Goal: Transaction & Acquisition: Purchase product/service

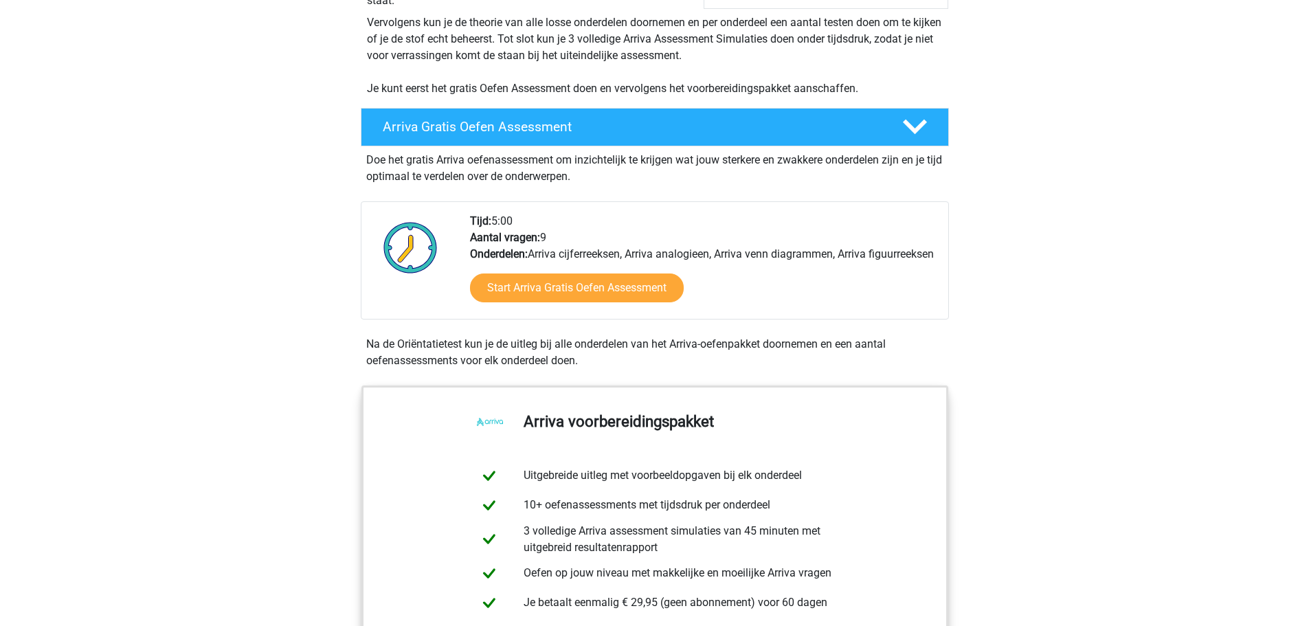
scroll to position [275, 0]
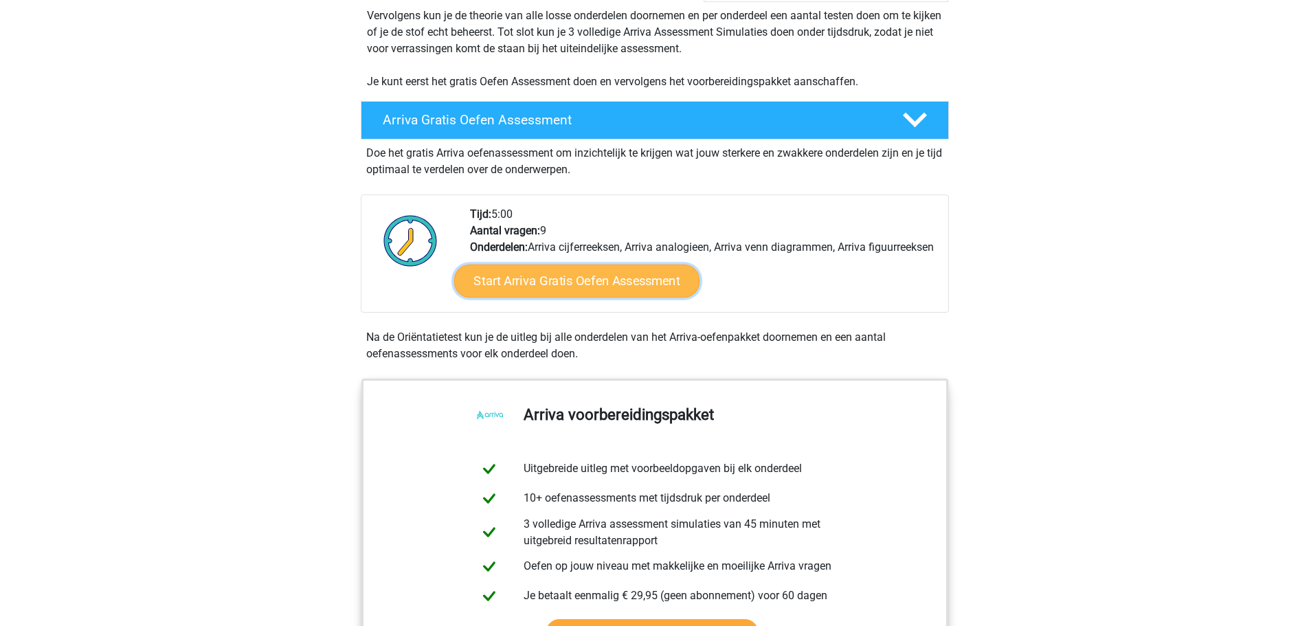
click at [609, 298] on link "Start Arriva Gratis Oefen Assessment" at bounding box center [576, 281] width 246 height 33
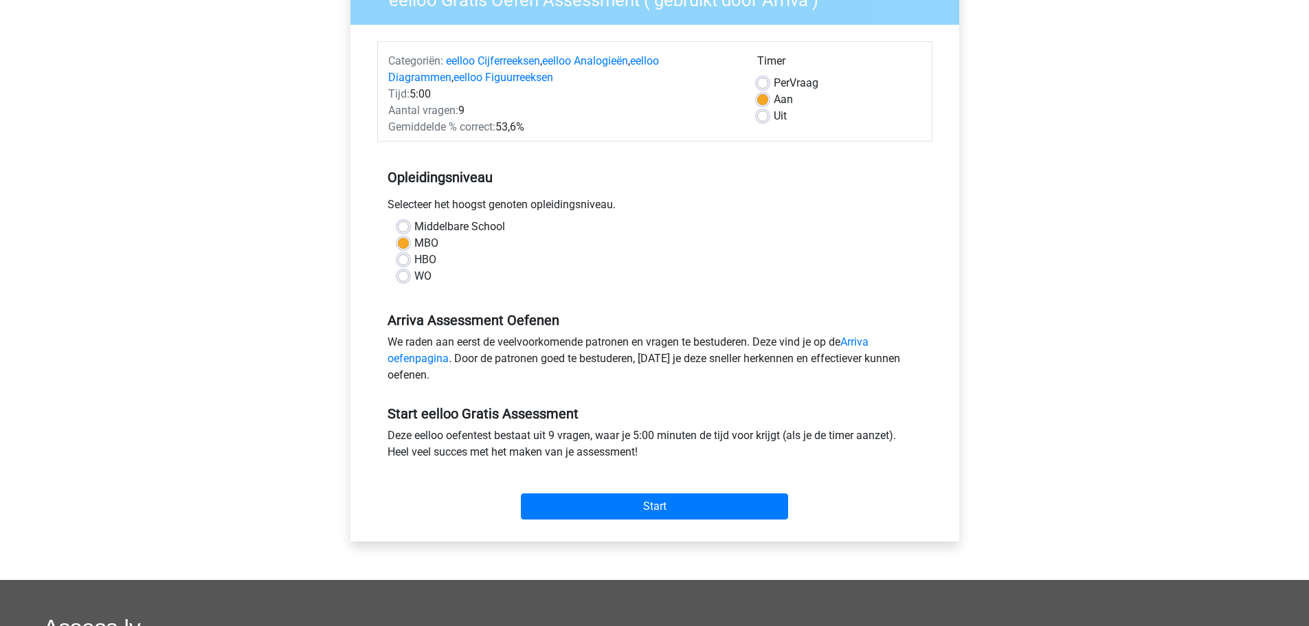
scroll to position [206, 0]
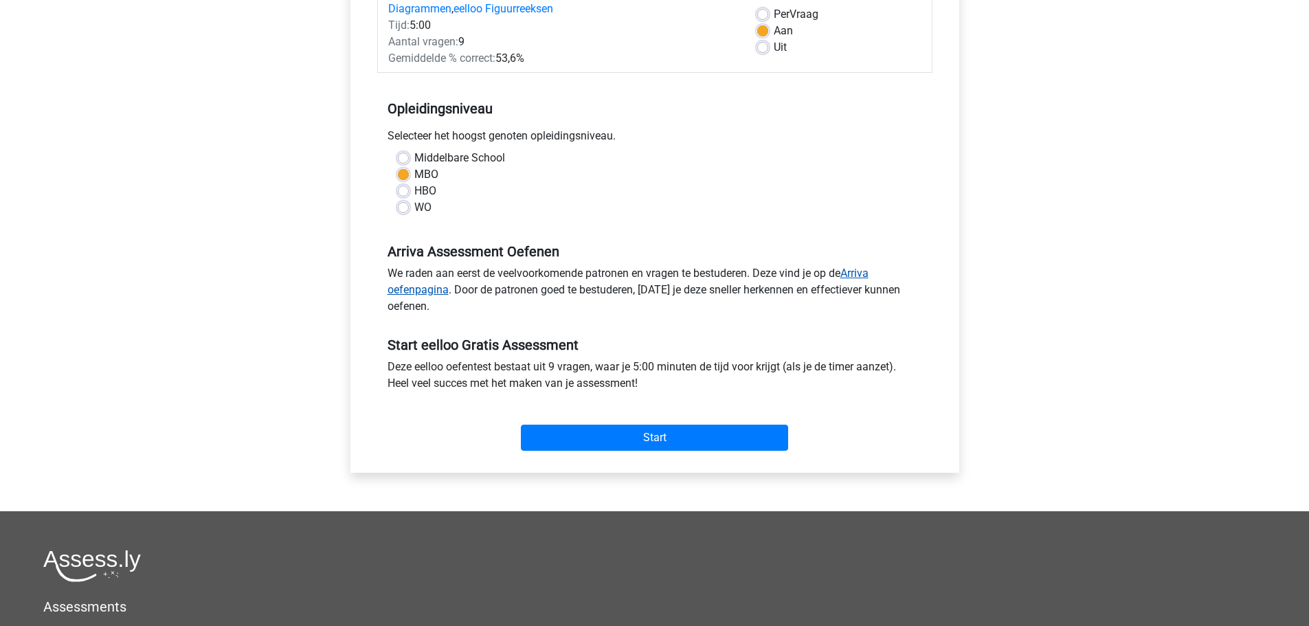
click at [862, 274] on link "Arriva oefenpagina" at bounding box center [628, 282] width 481 height 30
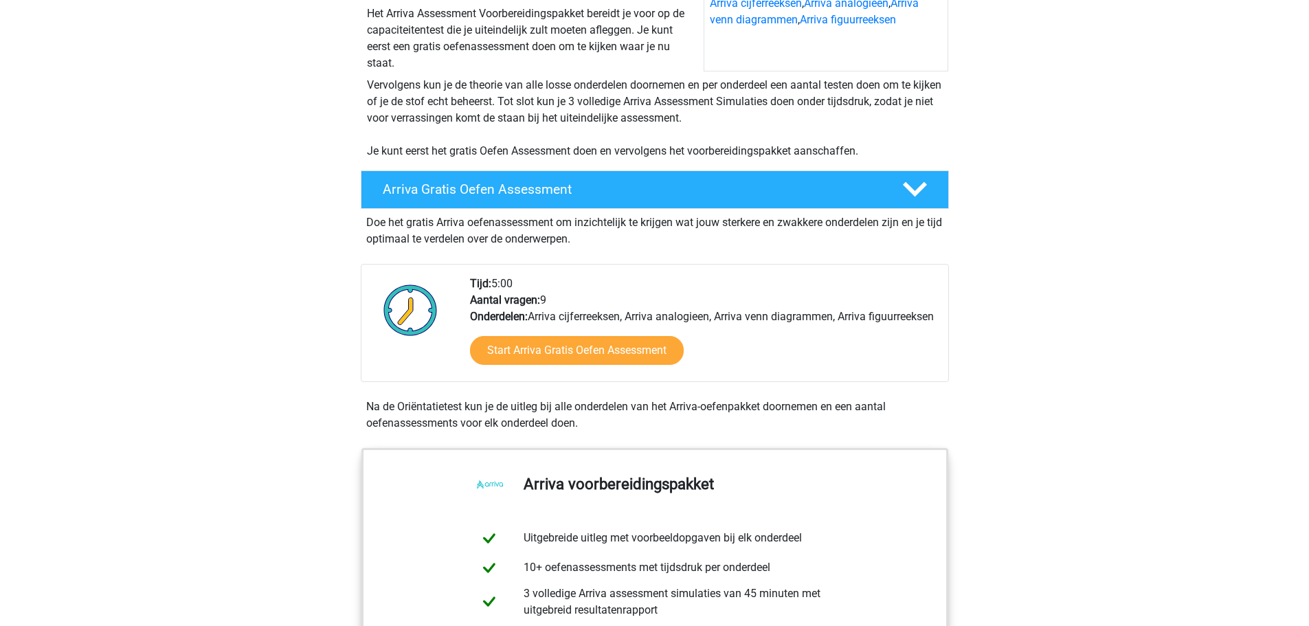
scroll to position [206, 0]
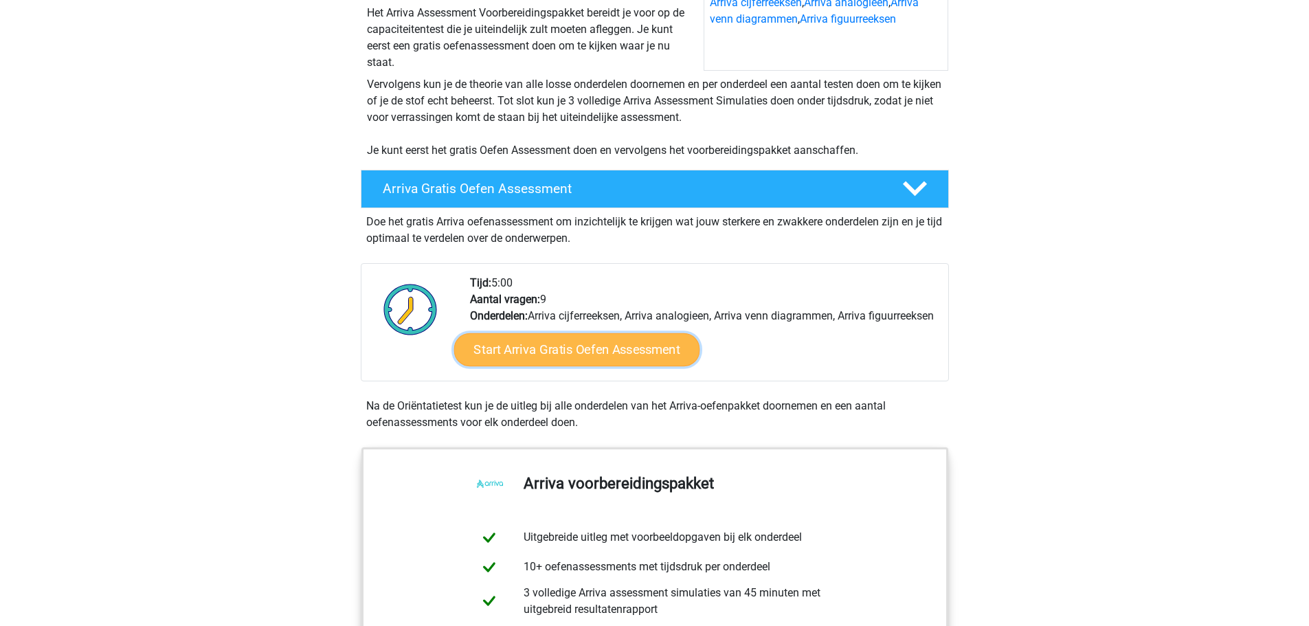
click at [577, 366] on link "Start Arriva Gratis Oefen Assessment" at bounding box center [576, 349] width 246 height 33
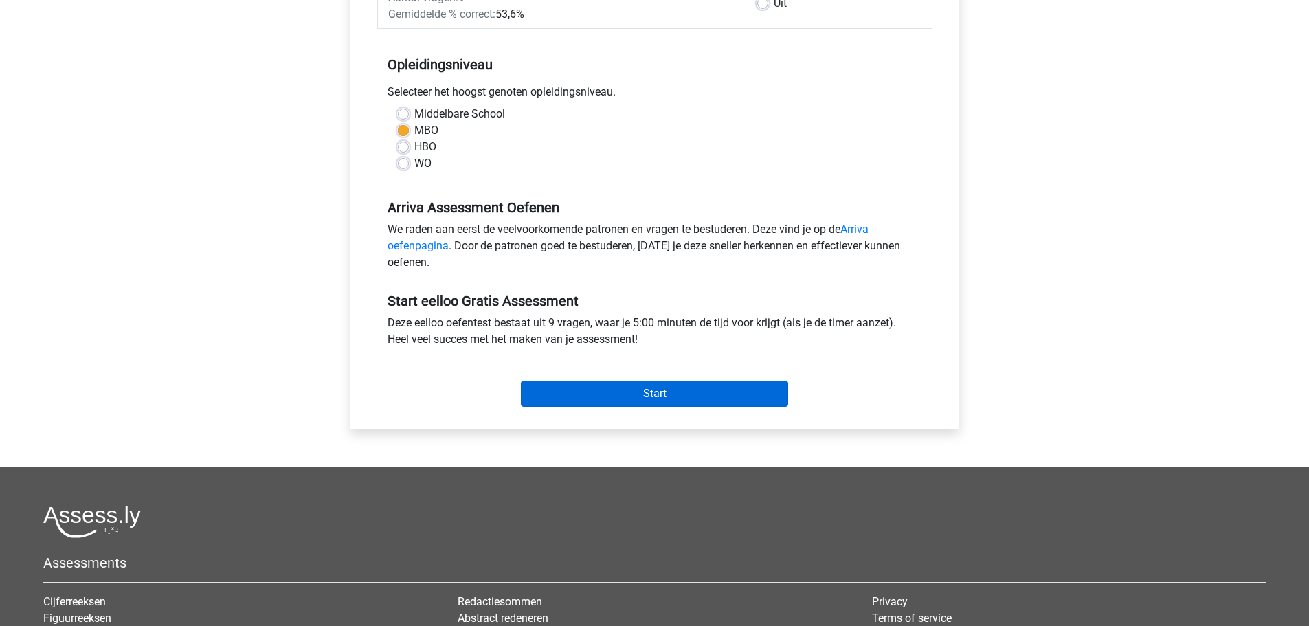
scroll to position [206, 0]
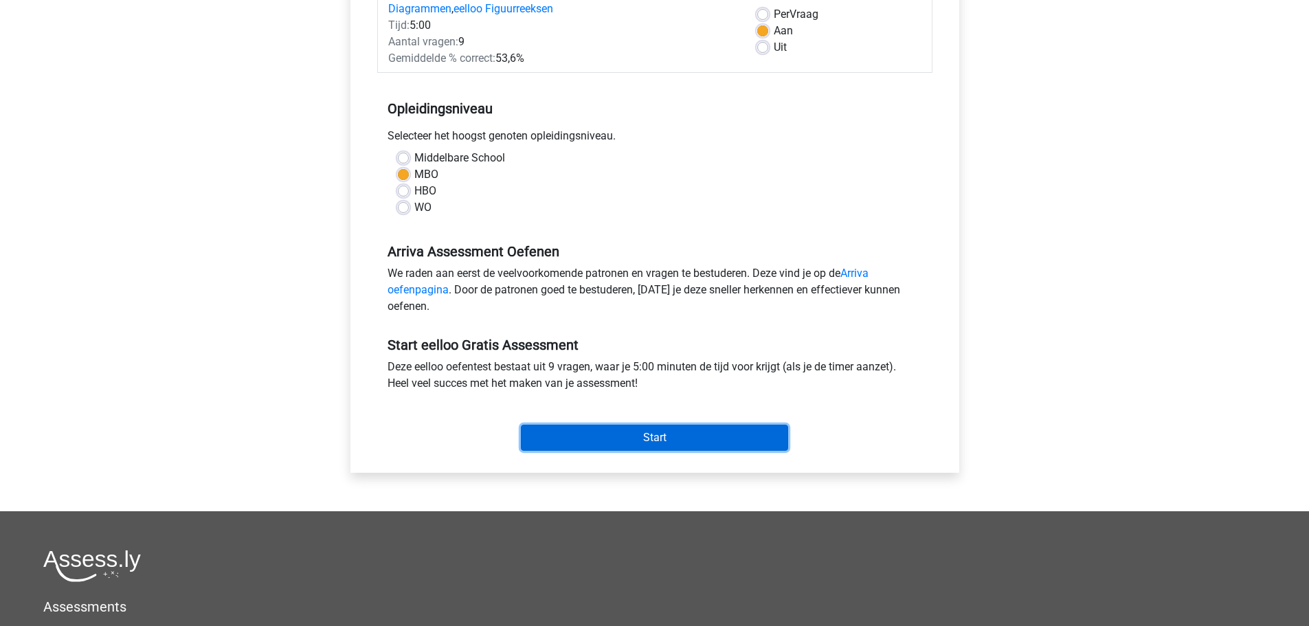
click at [643, 440] on input "Start" at bounding box center [654, 438] width 267 height 26
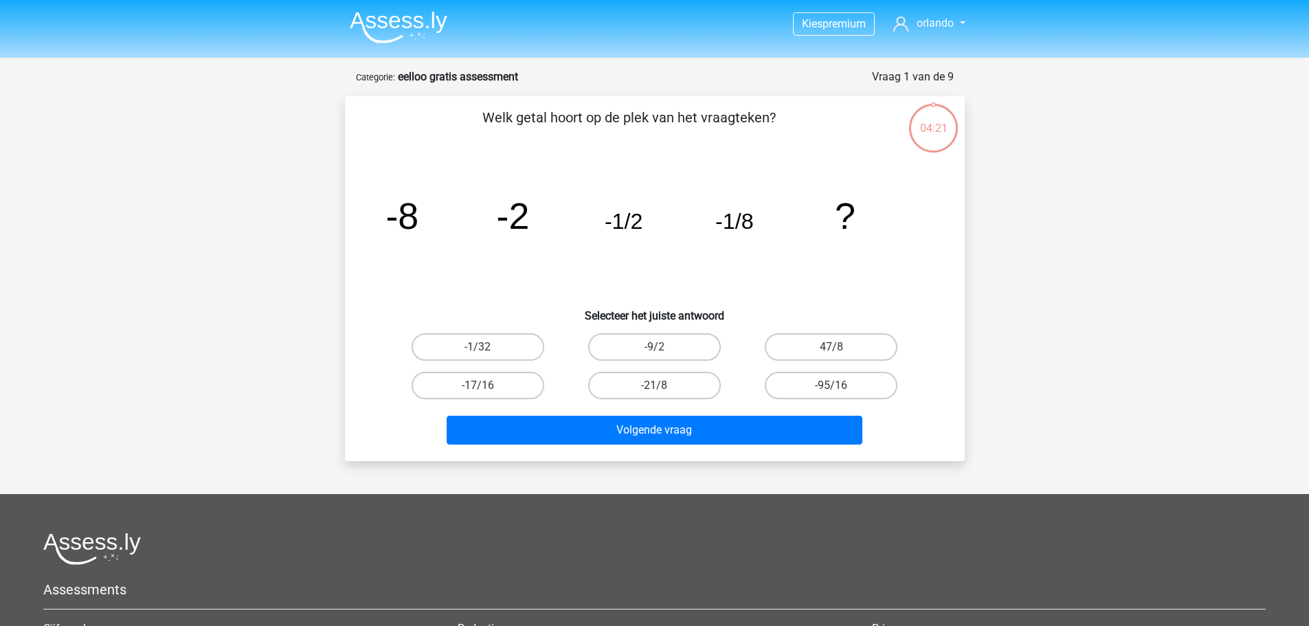
click at [480, 350] on input "-1/32" at bounding box center [482, 351] width 9 height 9
radio input "true"
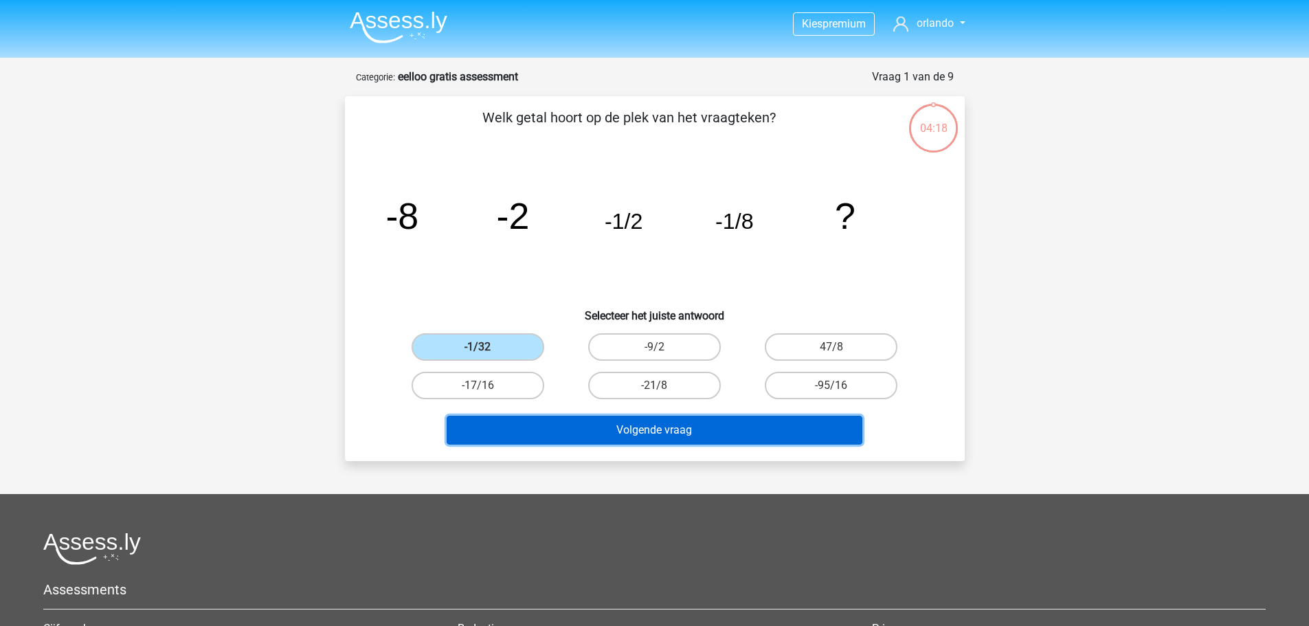
click at [661, 432] on button "Volgende vraag" at bounding box center [655, 430] width 416 height 29
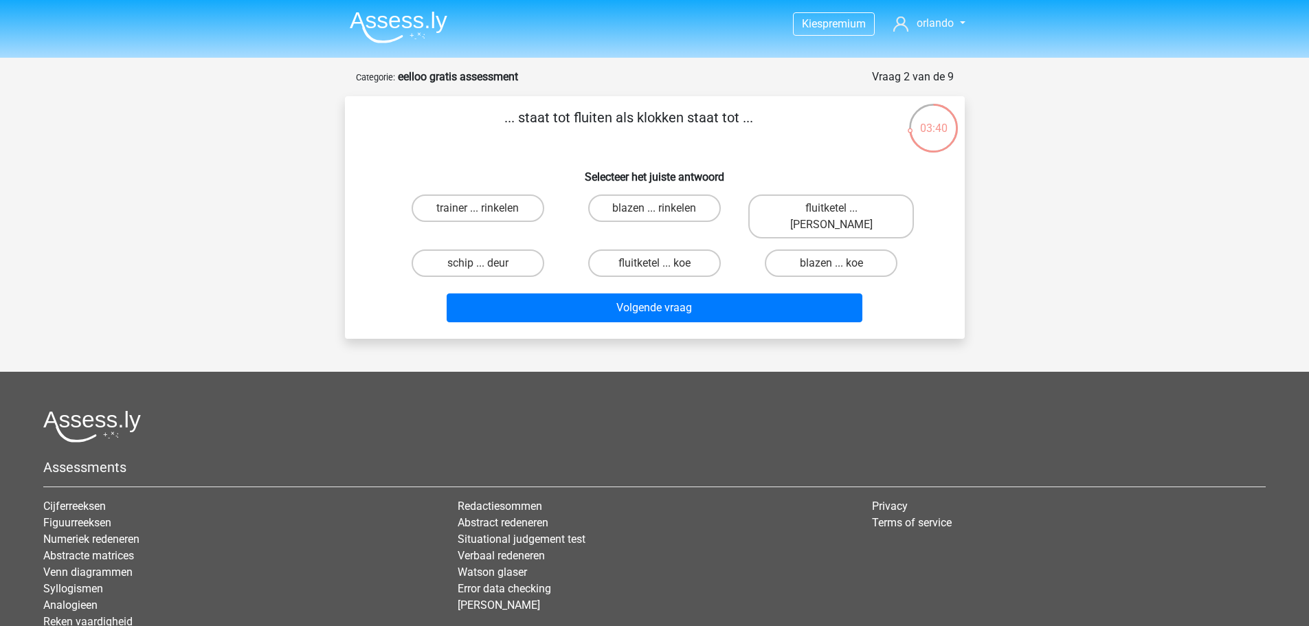
click at [840, 210] on input "fluitketel ... luiden" at bounding box center [835, 212] width 9 height 9
radio input "true"
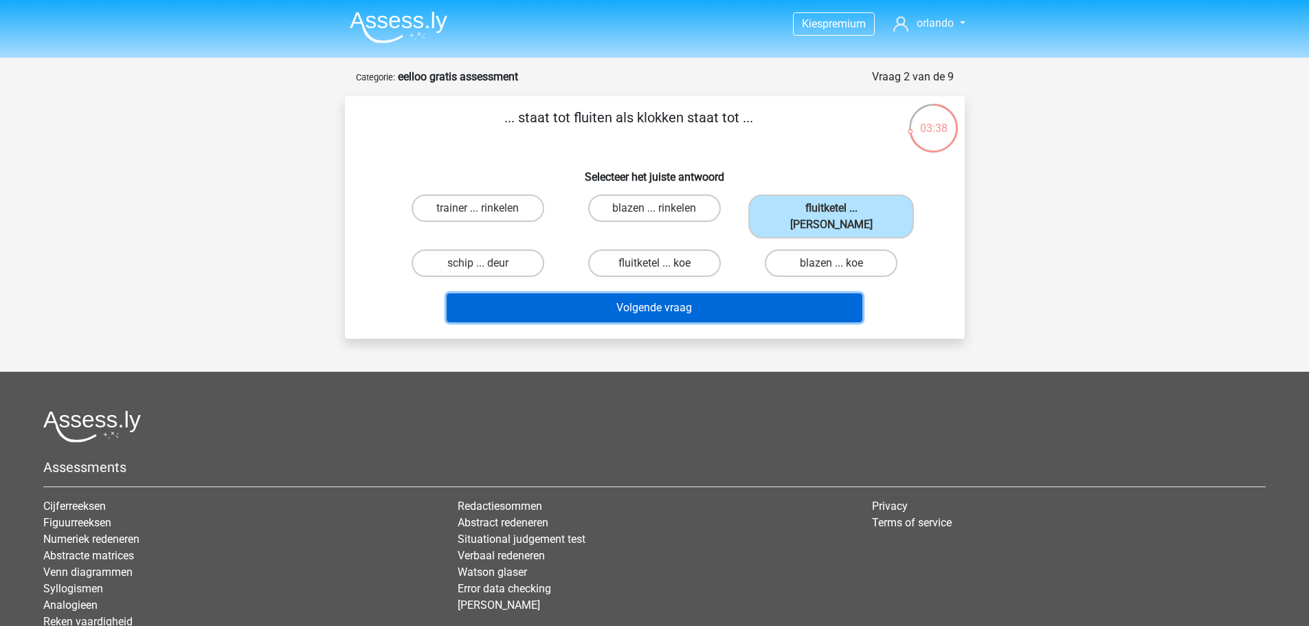
click at [781, 300] on button "Volgende vraag" at bounding box center [655, 307] width 416 height 29
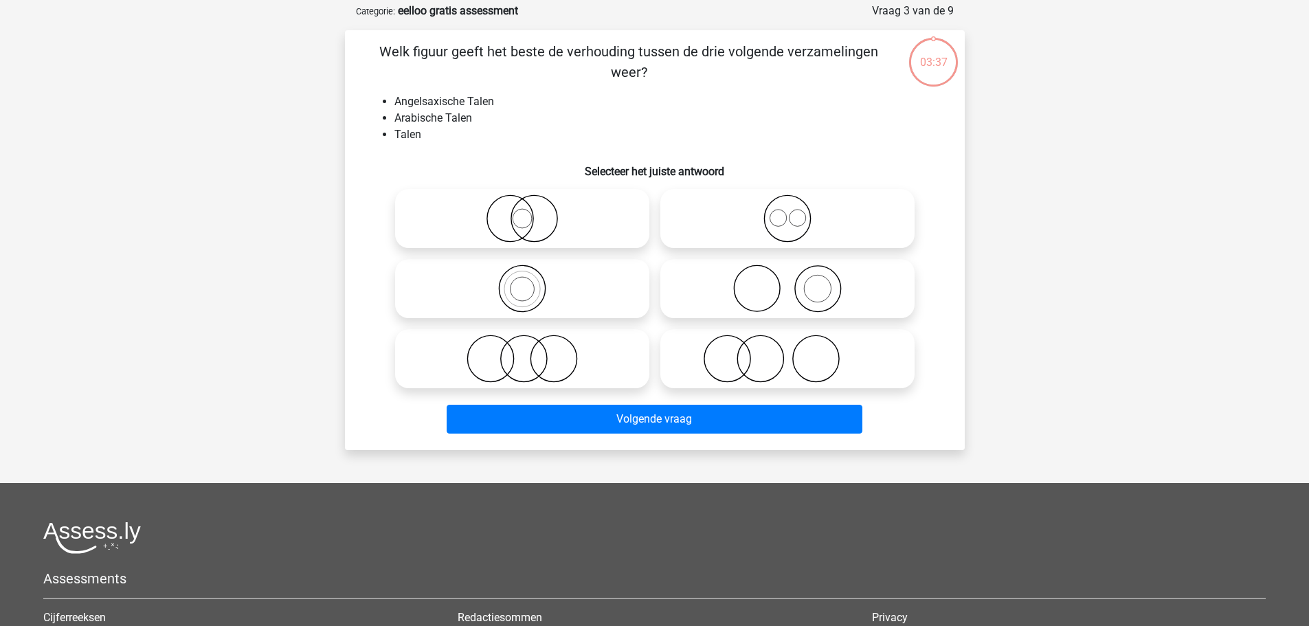
scroll to position [69, 0]
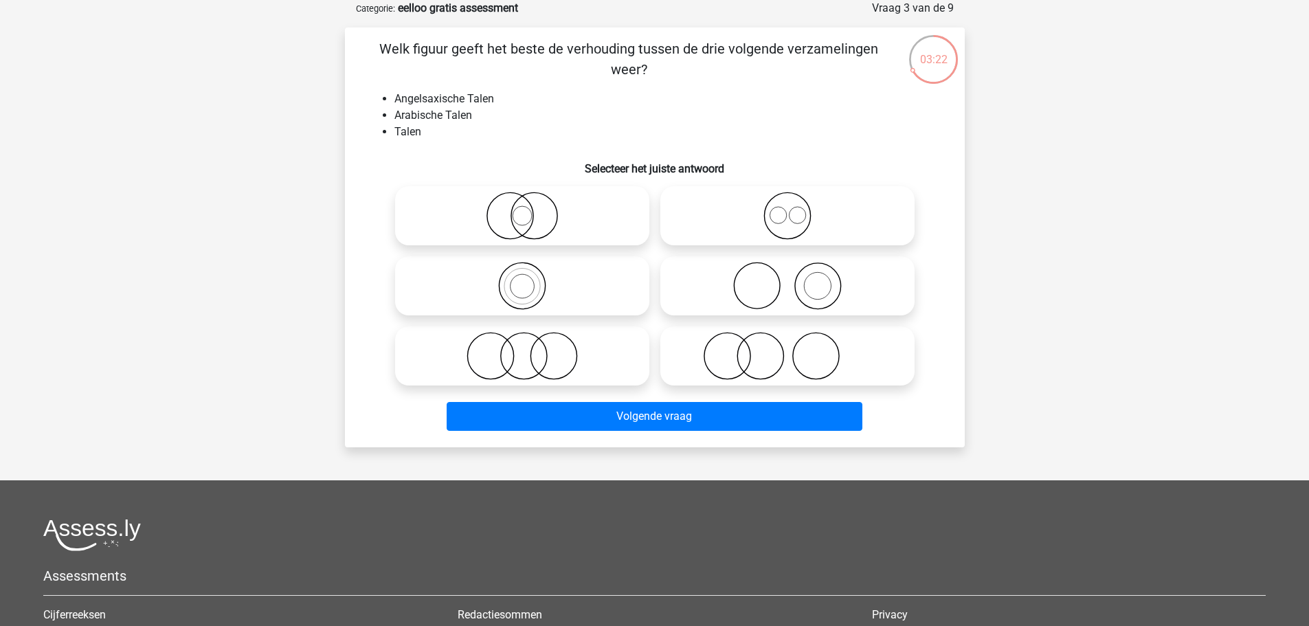
click at [790, 223] on icon at bounding box center [787, 216] width 243 height 48
click at [790, 209] on input "radio" at bounding box center [791, 204] width 9 height 9
radio input "true"
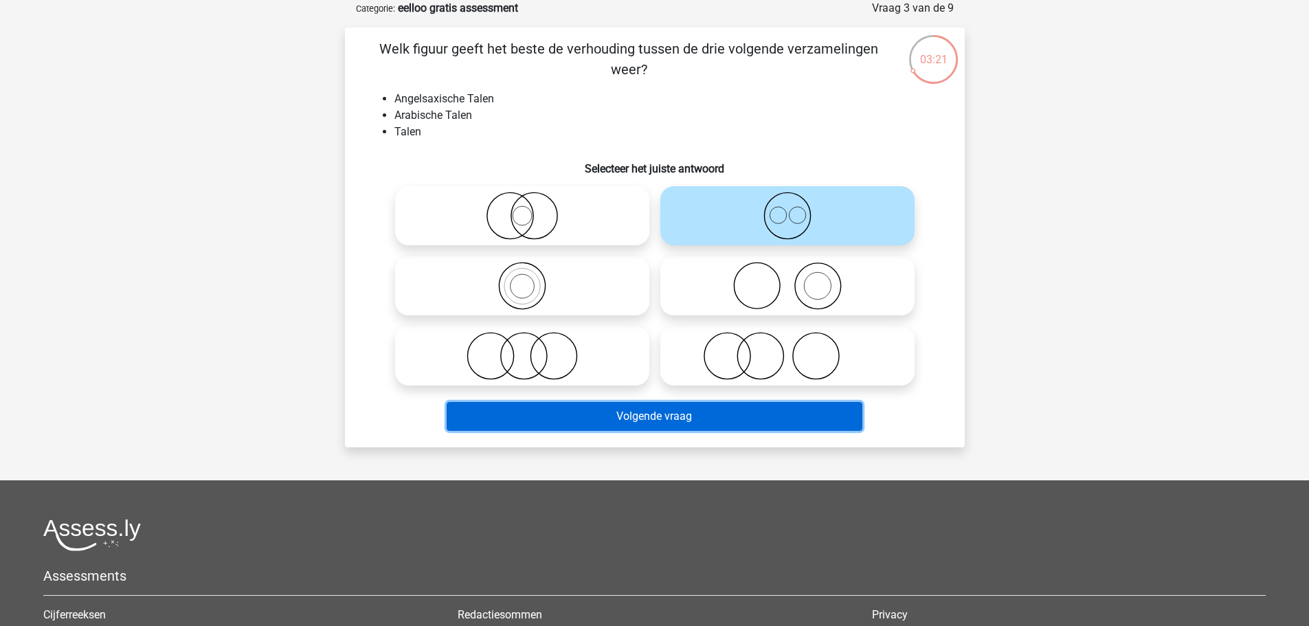
click at [649, 420] on button "Volgende vraag" at bounding box center [655, 416] width 416 height 29
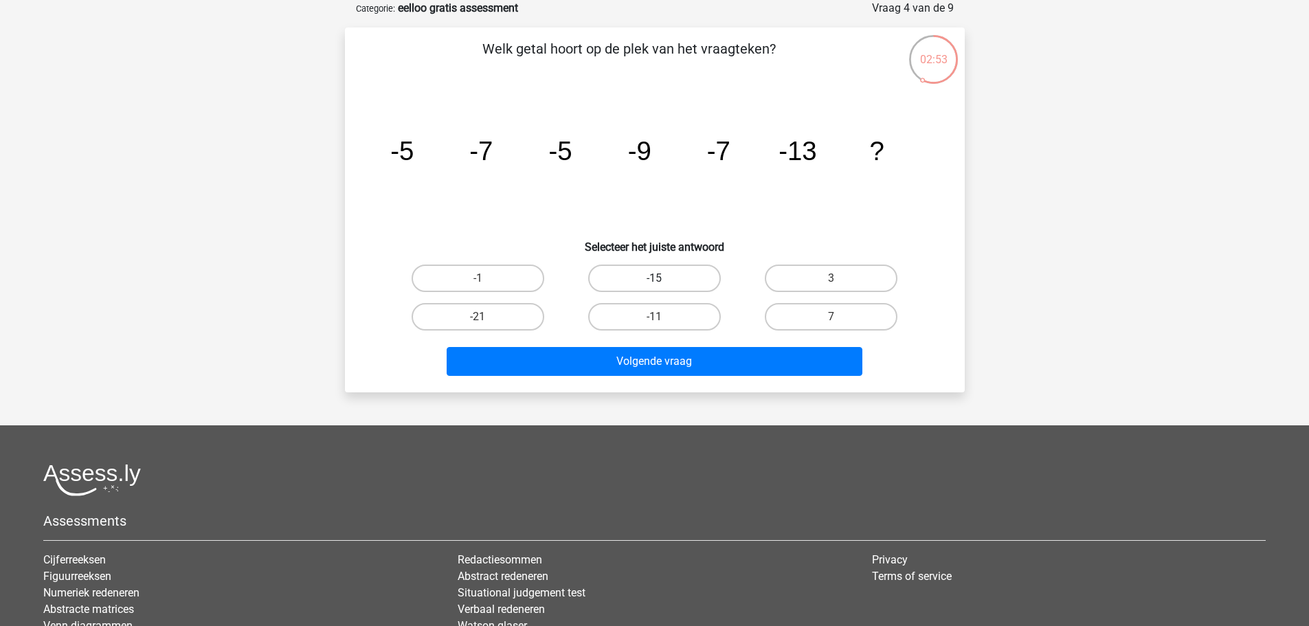
click at [681, 276] on label "-15" at bounding box center [654, 278] width 133 height 27
click at [663, 278] on input "-15" at bounding box center [658, 282] width 9 height 9
radio input "true"
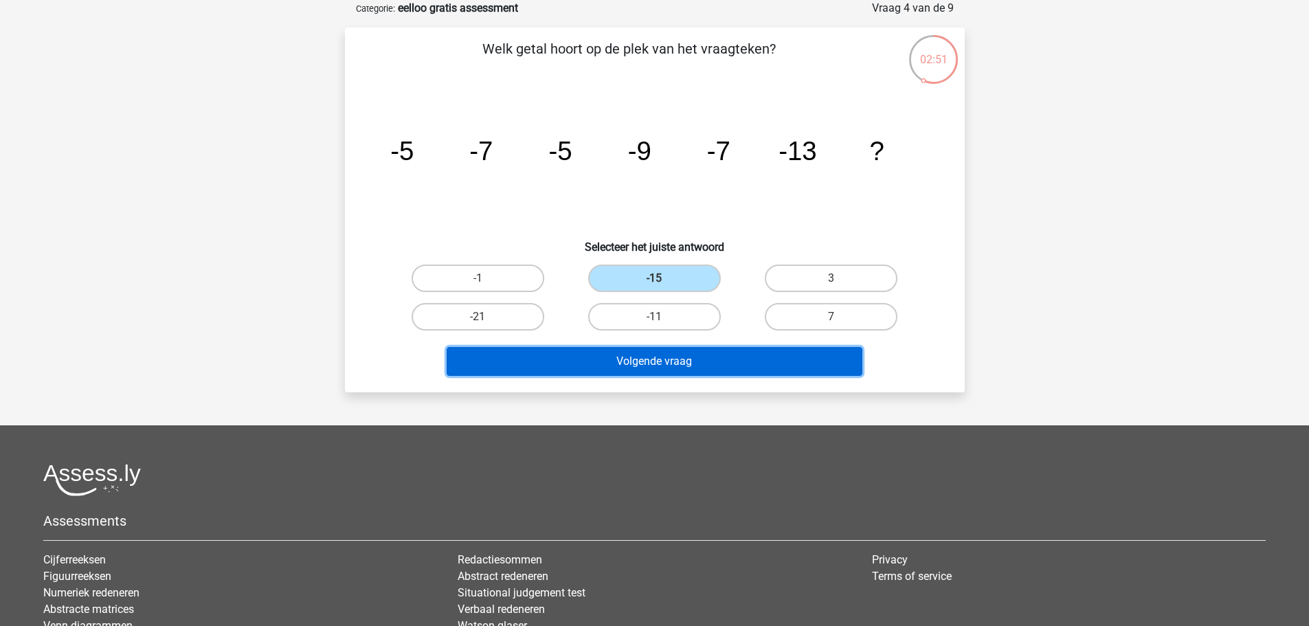
click at [676, 363] on button "Volgende vraag" at bounding box center [655, 361] width 416 height 29
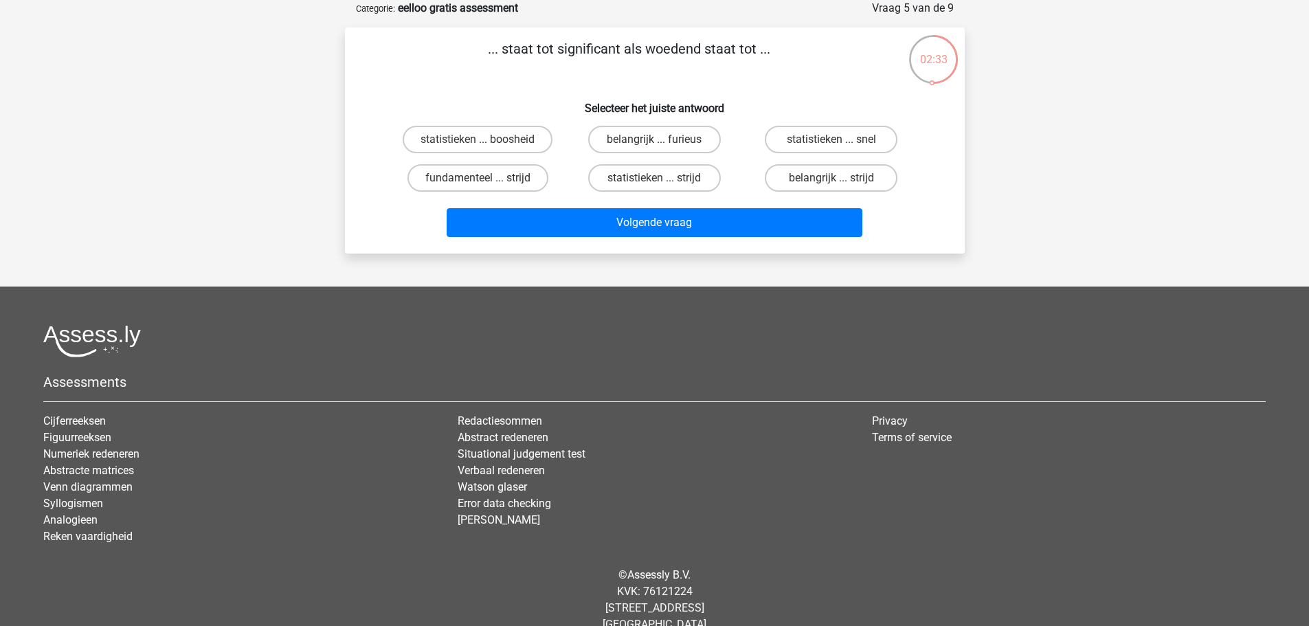
click at [659, 147] on input "belangrijk ... furieus" at bounding box center [658, 143] width 9 height 9
radio input "true"
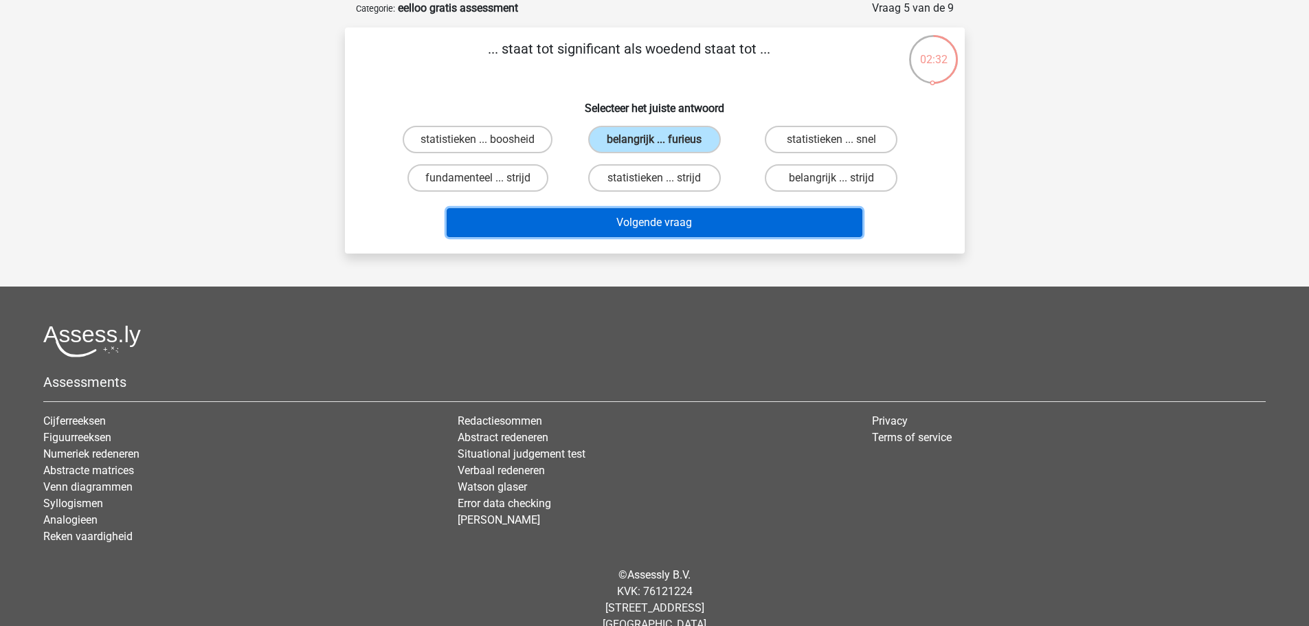
click at [682, 227] on button "Volgende vraag" at bounding box center [655, 222] width 416 height 29
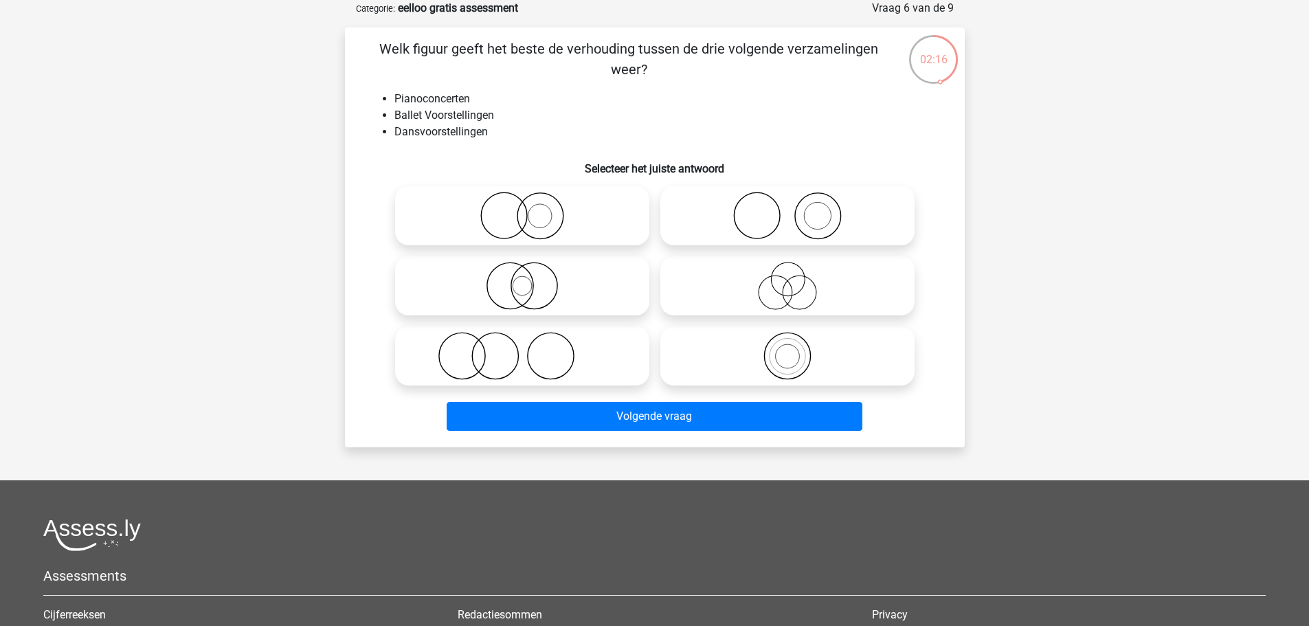
click at [782, 216] on icon at bounding box center [787, 216] width 243 height 48
click at [787, 209] on input "radio" at bounding box center [791, 204] width 9 height 9
radio input "true"
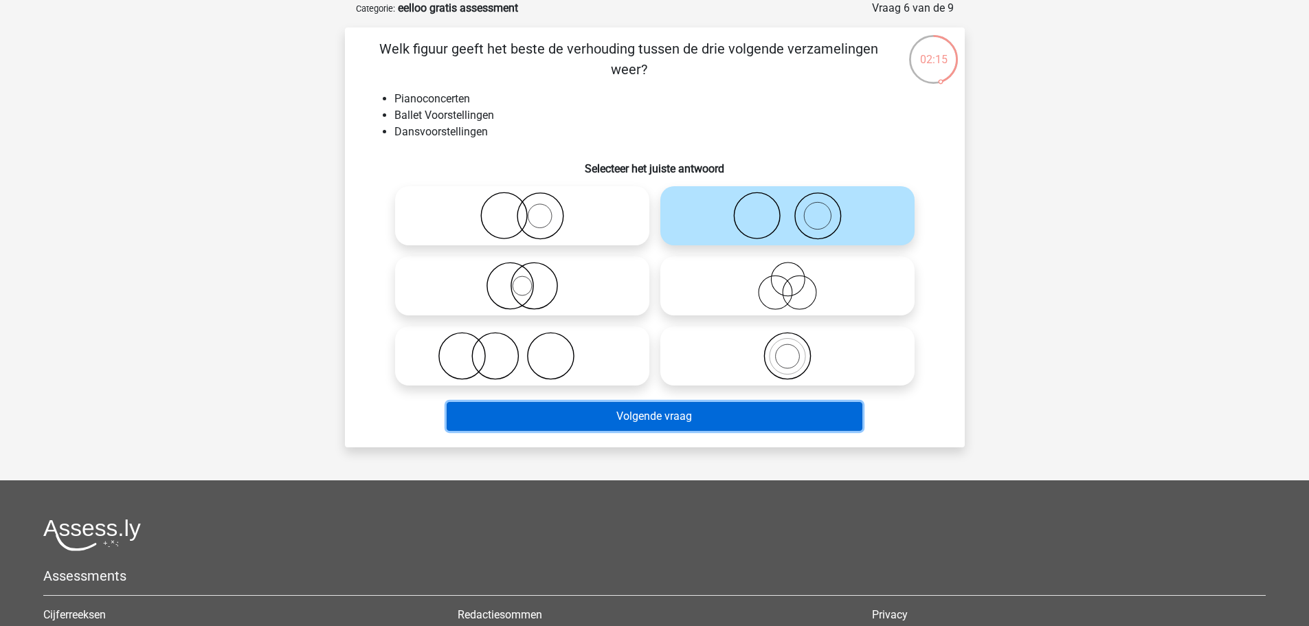
click at [674, 418] on button "Volgende vraag" at bounding box center [655, 416] width 416 height 29
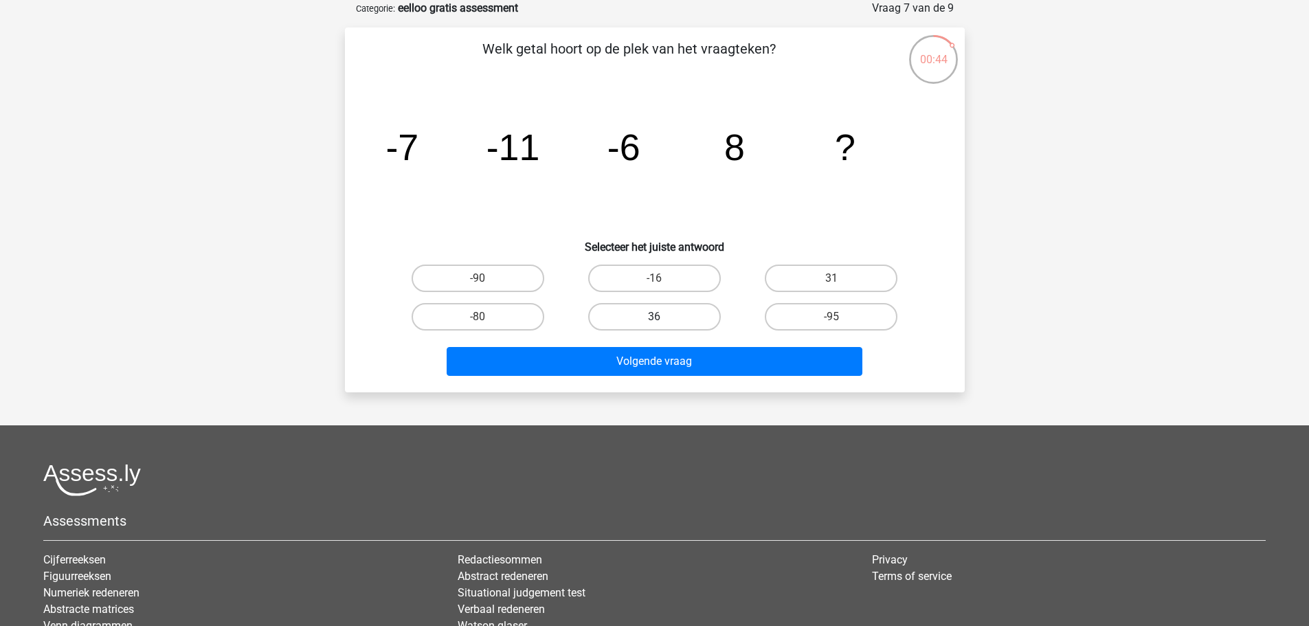
click at [671, 316] on label "36" at bounding box center [654, 316] width 133 height 27
click at [663, 317] on input "36" at bounding box center [658, 321] width 9 height 9
radio input "true"
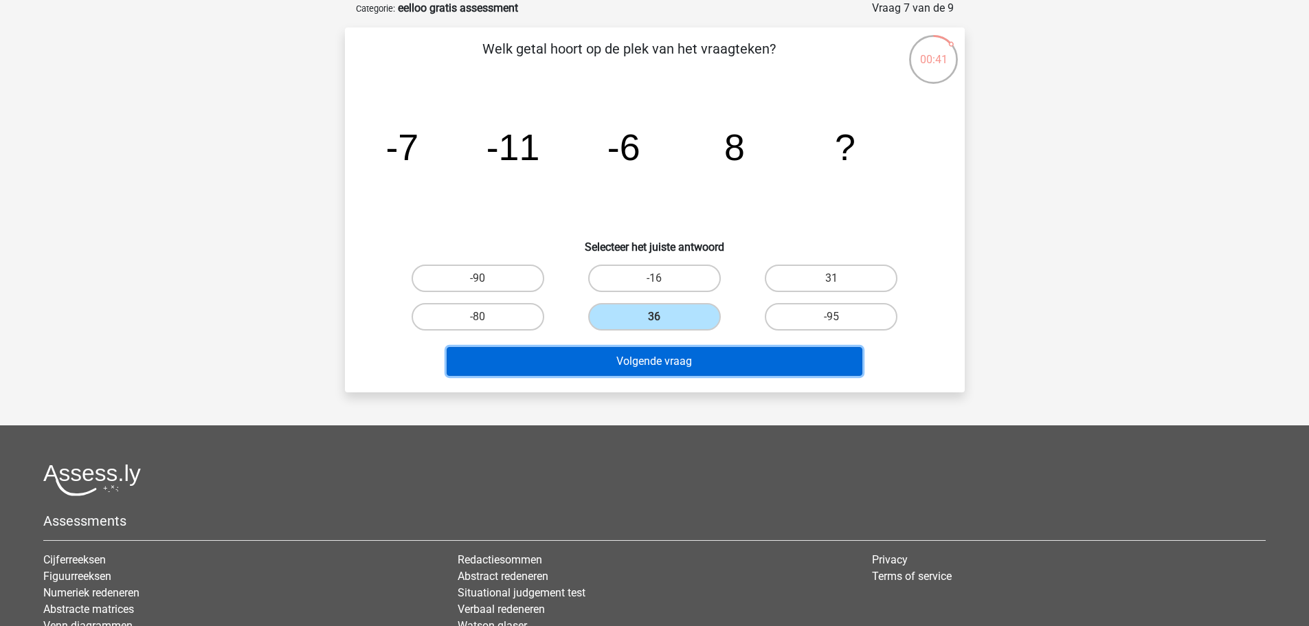
click at [666, 363] on button "Volgende vraag" at bounding box center [655, 361] width 416 height 29
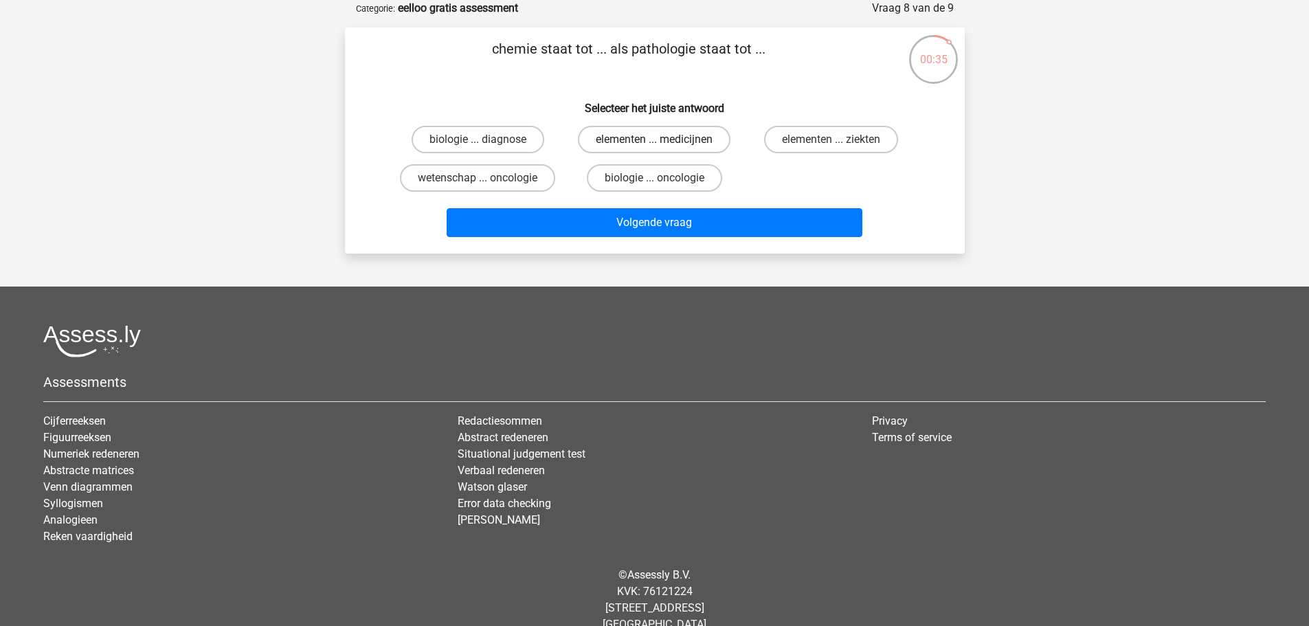
click at [651, 138] on label "elementen ... medicijnen" at bounding box center [654, 139] width 153 height 27
click at [654, 139] on input "elementen ... medicijnen" at bounding box center [658, 143] width 9 height 9
radio input "true"
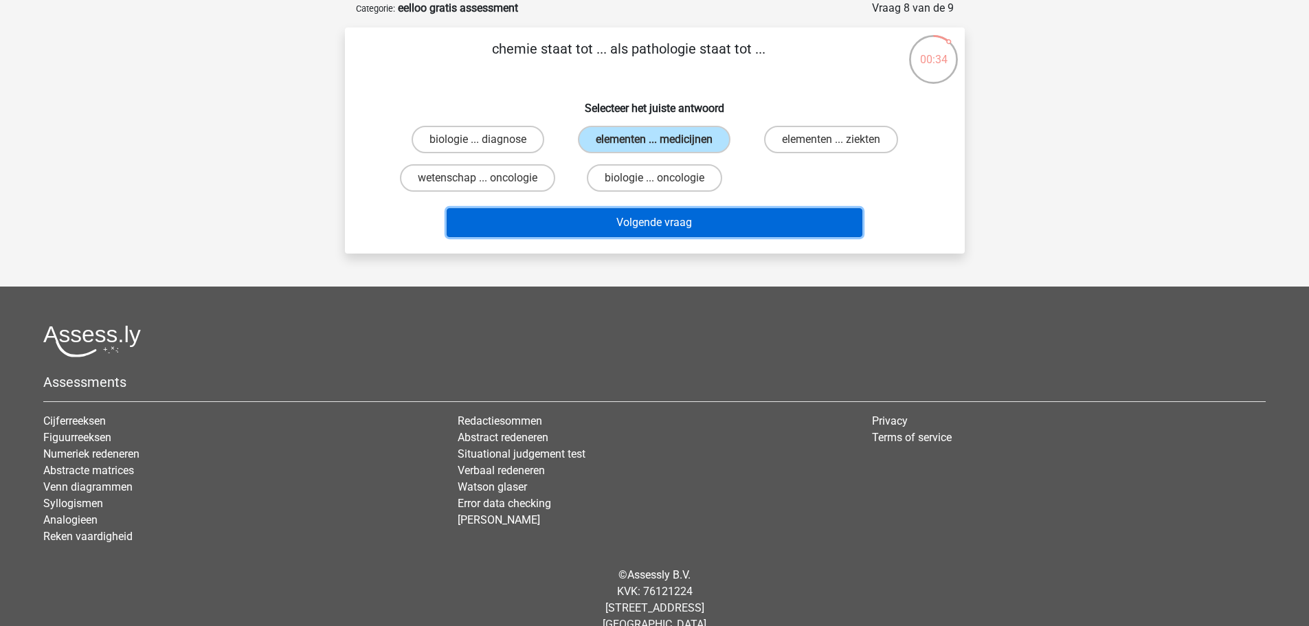
click at [675, 223] on button "Volgende vraag" at bounding box center [655, 222] width 416 height 29
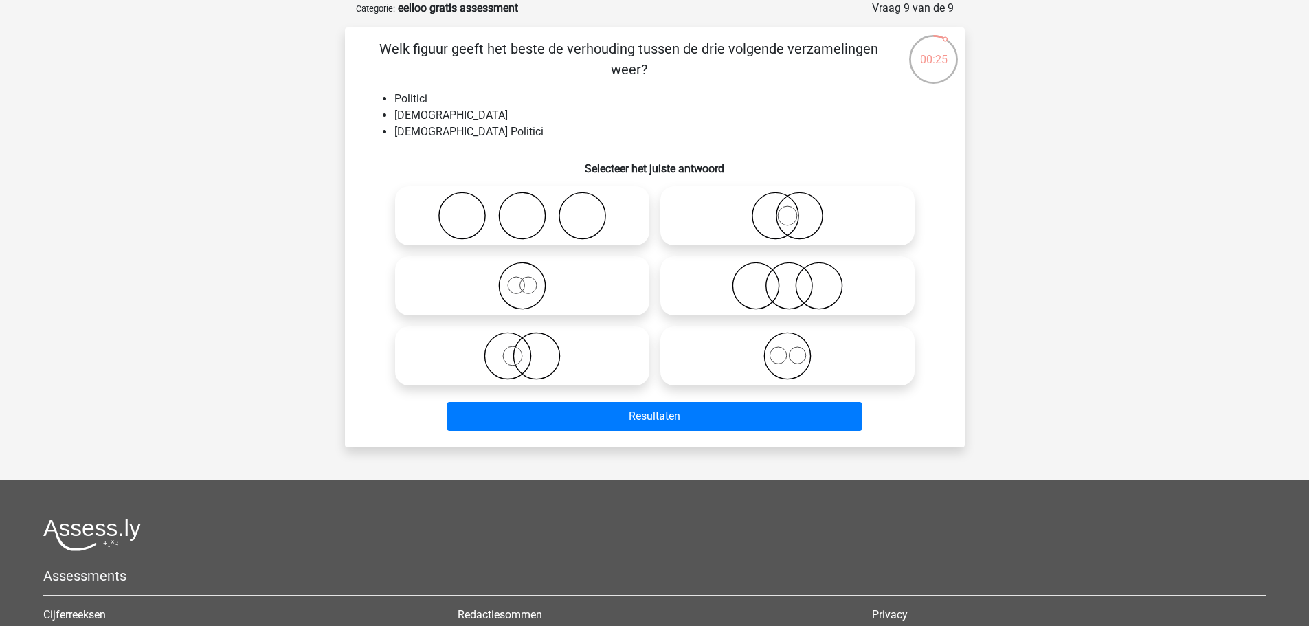
click at [545, 359] on icon at bounding box center [522, 356] width 243 height 48
click at [531, 349] on input "radio" at bounding box center [526, 344] width 9 height 9
radio input "true"
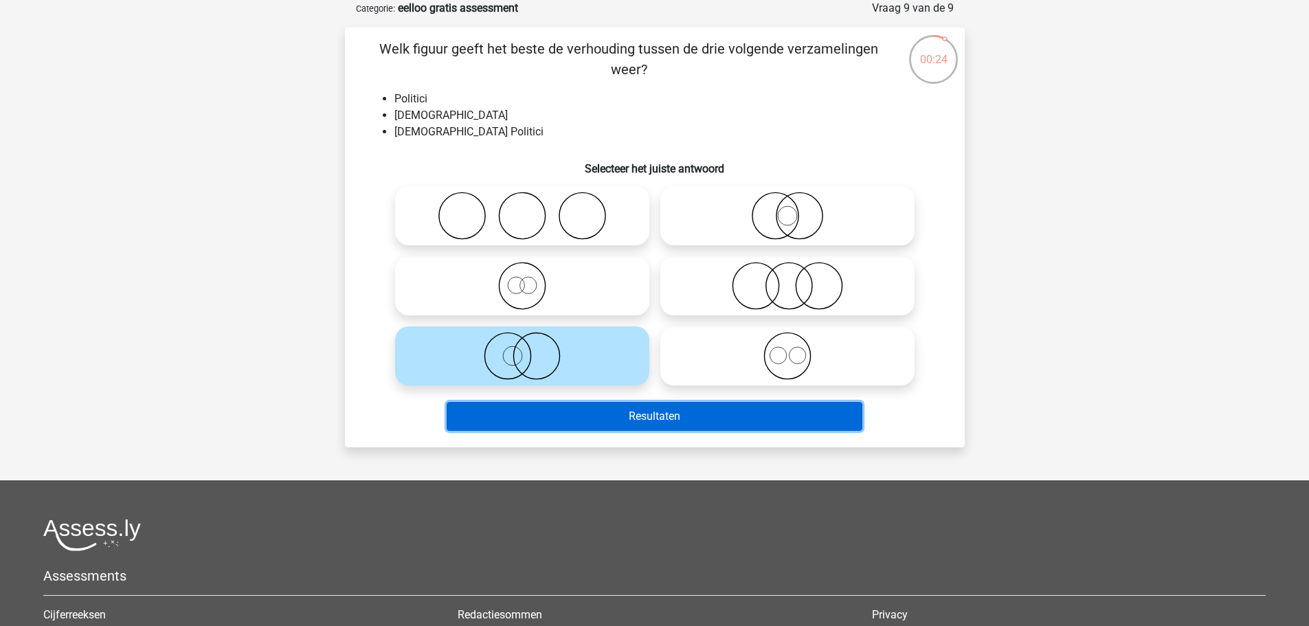
click at [675, 418] on button "Resultaten" at bounding box center [655, 416] width 416 height 29
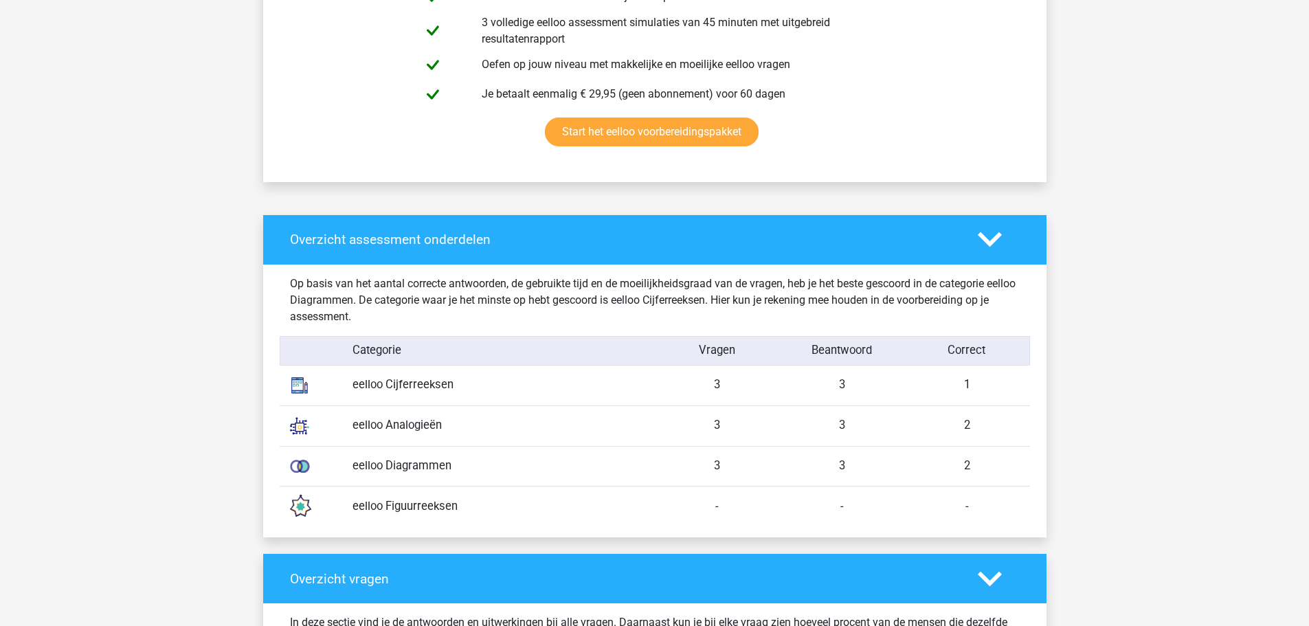
scroll to position [893, 0]
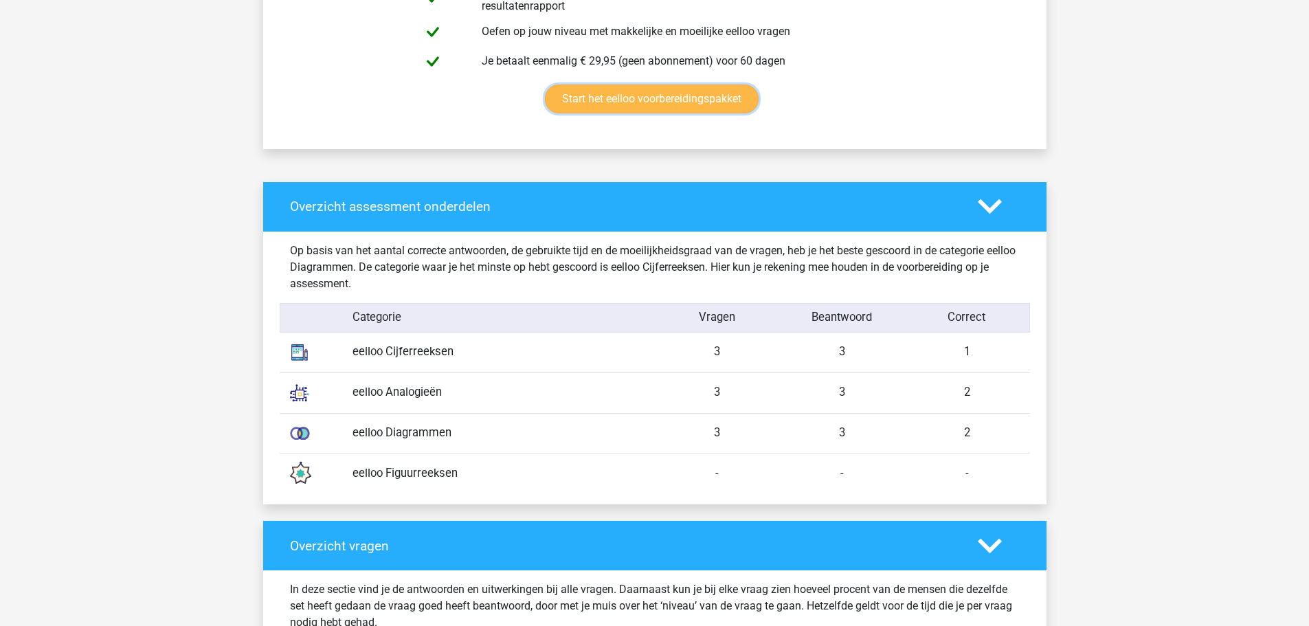
click at [626, 100] on link "Start het eelloo voorbereidingspakket" at bounding box center [652, 99] width 214 height 29
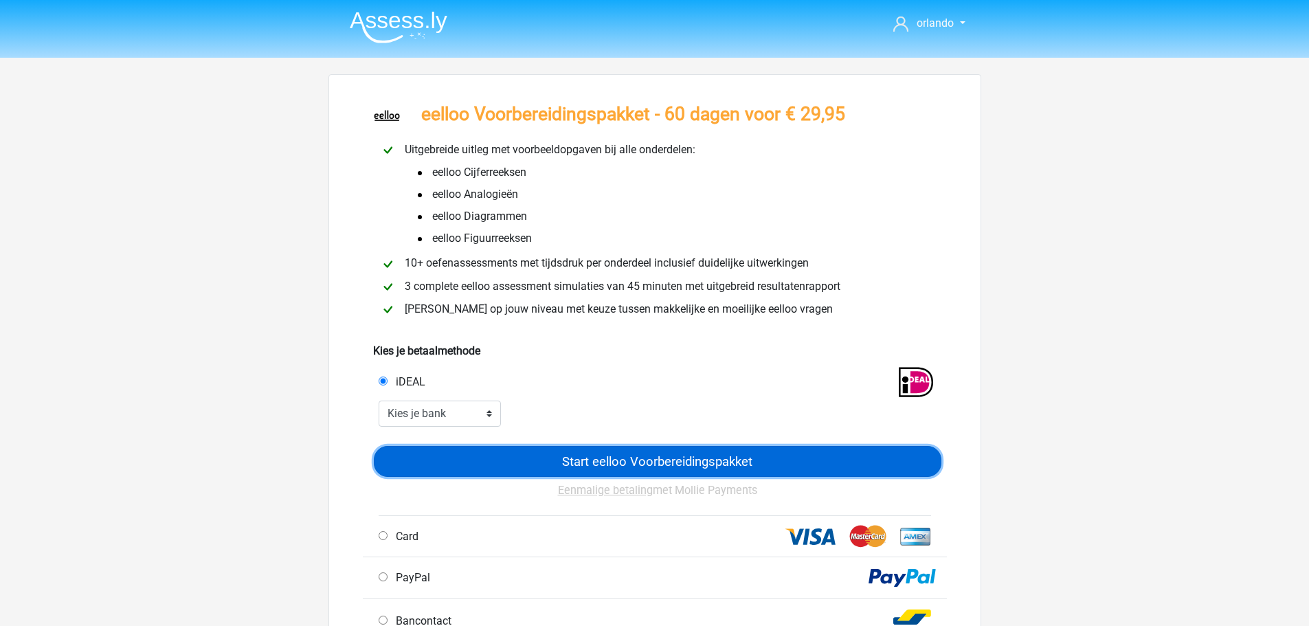
click at [694, 465] on input "Start eelloo Voorbereidingspakket" at bounding box center [658, 461] width 568 height 31
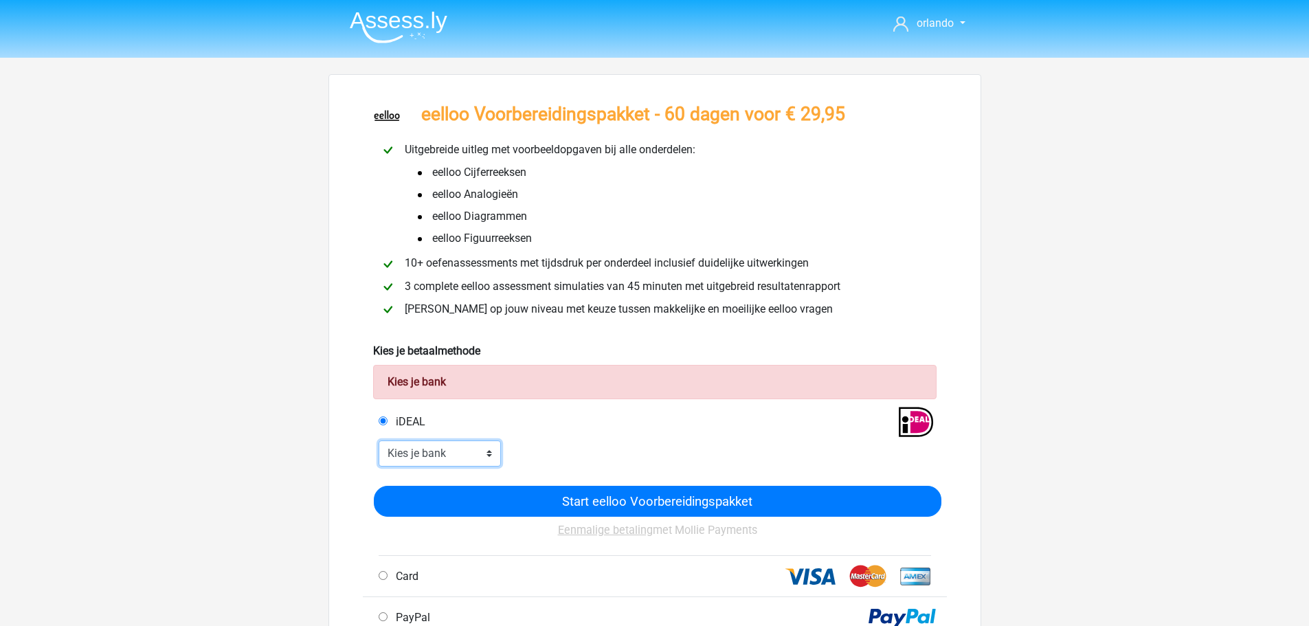
click at [469, 455] on select "Kies je bank ABN AMRO ING Rabobank ASN Bank bunq Knab N26 NN Regiobank Revolut …" at bounding box center [440, 453] width 123 height 26
select select "ideal_[SWIFT_CODE]"
click at [379, 440] on select "Kies je bank ABN AMRO ING Rabobank ASN Bank bunq Knab N26 NN Regiobank Revolut …" at bounding box center [440, 453] width 123 height 26
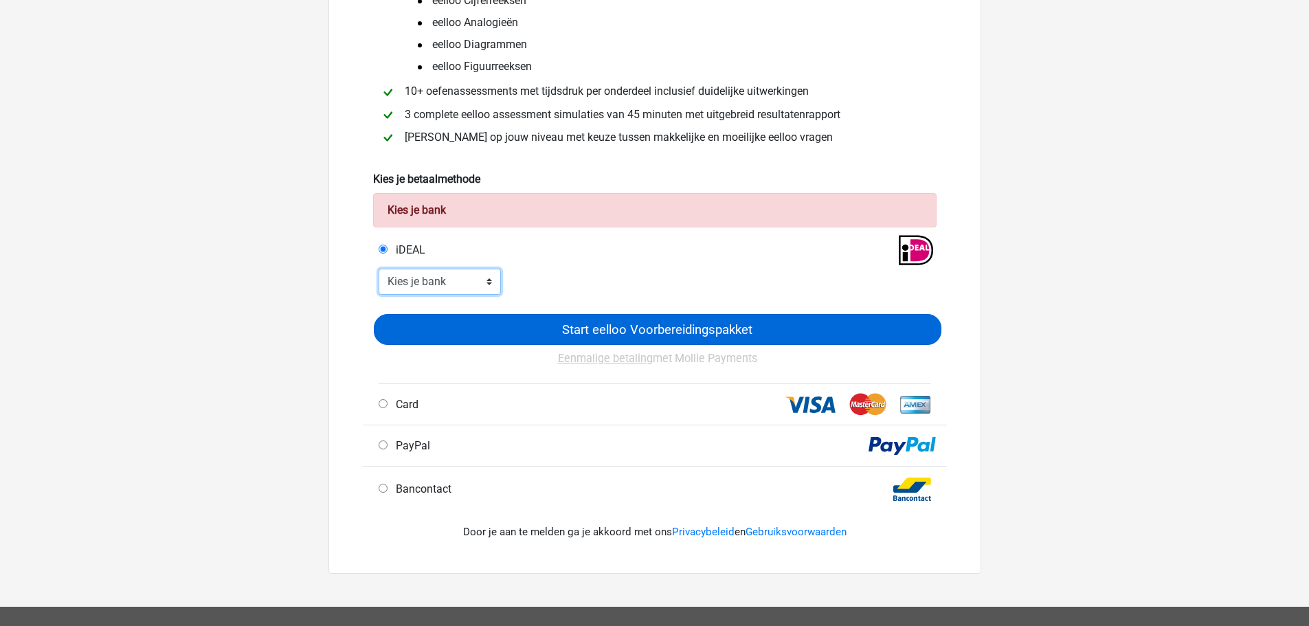
scroll to position [206, 0]
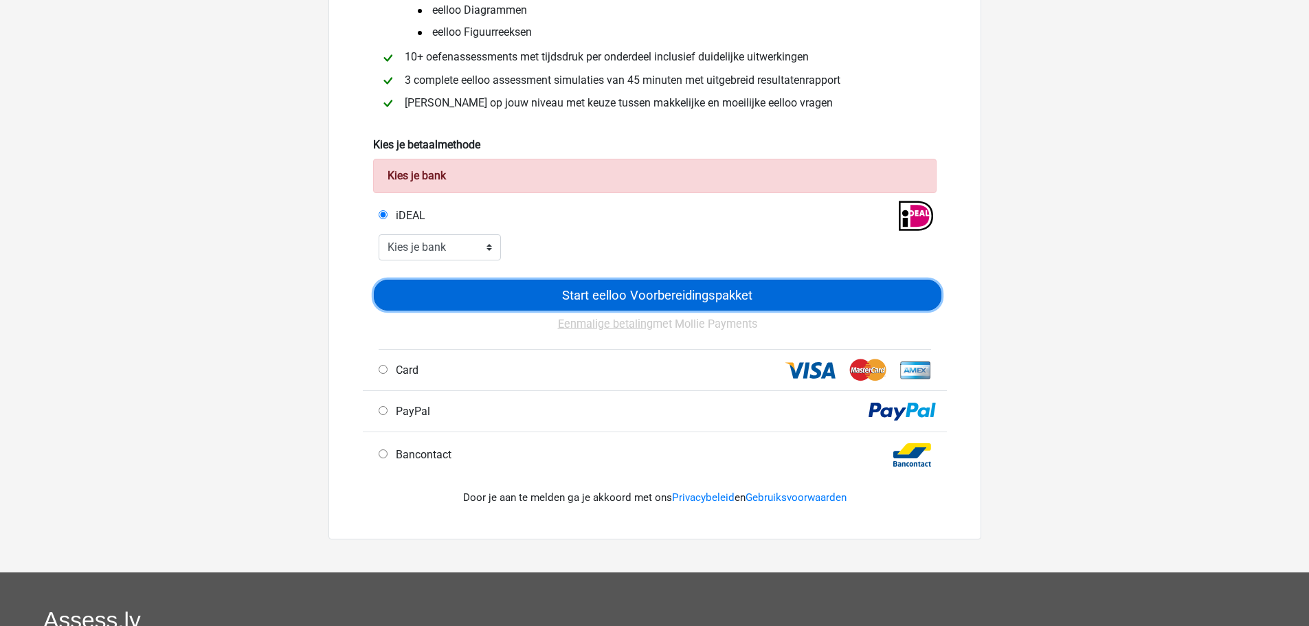
click at [651, 299] on input "Start eelloo Voorbereidingspakket" at bounding box center [658, 295] width 568 height 31
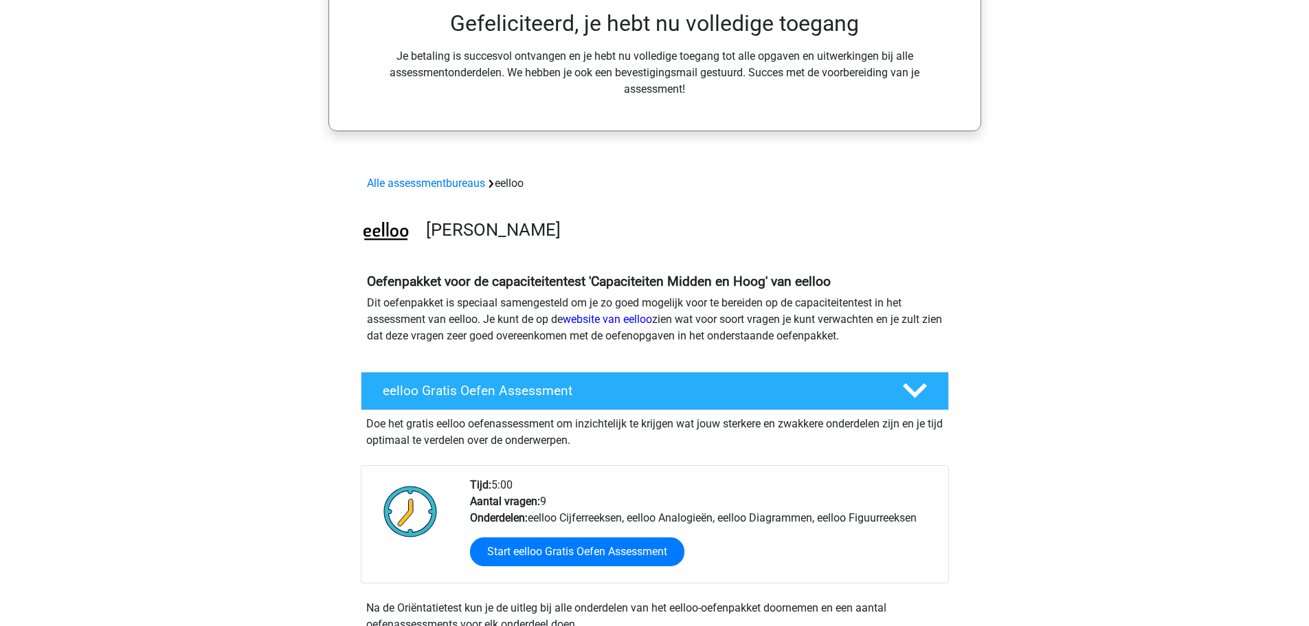
scroll to position [344, 0]
